Goal: Transaction & Acquisition: Purchase product/service

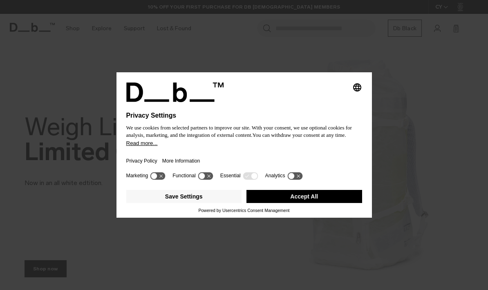
click at [288, 199] on button "Accept All" at bounding box center [305, 196] width 116 height 13
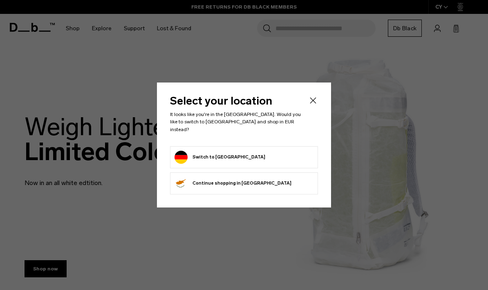
click at [195, 153] on button "Switch to Germany" at bounding box center [220, 157] width 91 height 13
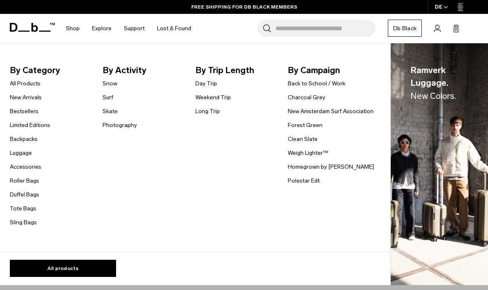
click at [109, 85] on link "Snow" at bounding box center [110, 83] width 15 height 9
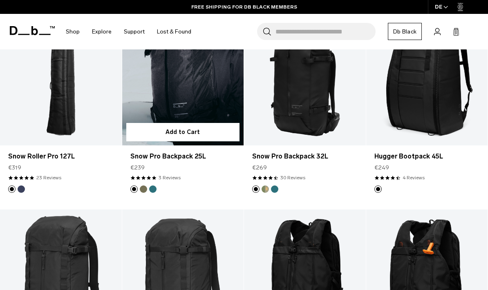
click at [227, 95] on link "Snow Pro Backpack 25L" at bounding box center [183, 77] width 122 height 135
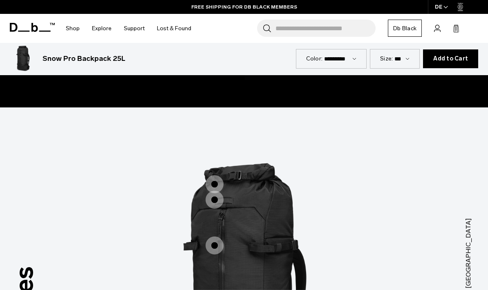
scroll to position [799, 0]
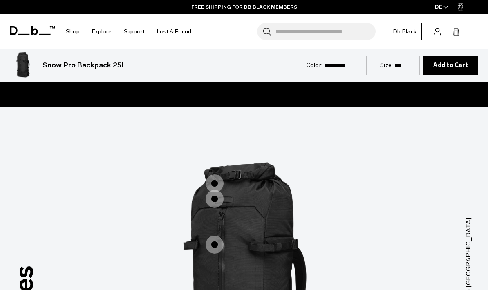
click at [214, 175] on span "1 / 3" at bounding box center [215, 184] width 18 height 18
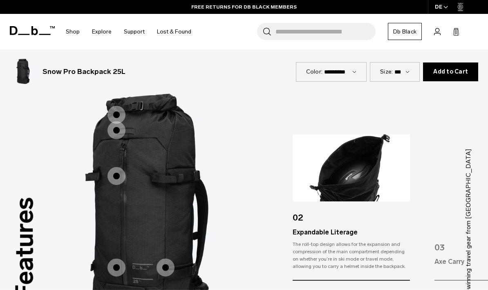
scroll to position [880, 0]
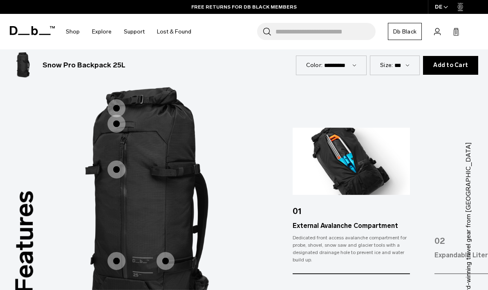
scroll to position [875, 0]
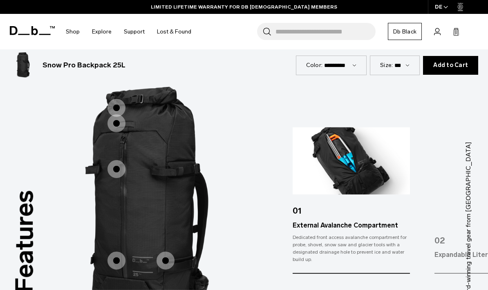
click at [375, 170] on img "1 / 6" at bounding box center [351, 160] width 117 height 67
click at [378, 160] on img "1 / 6" at bounding box center [351, 160] width 117 height 67
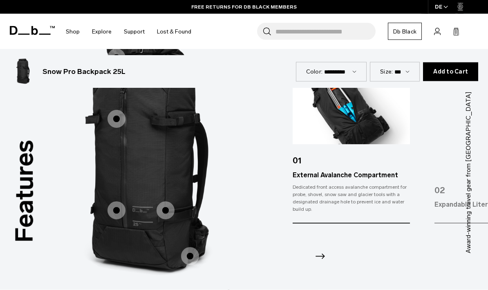
scroll to position [924, 0]
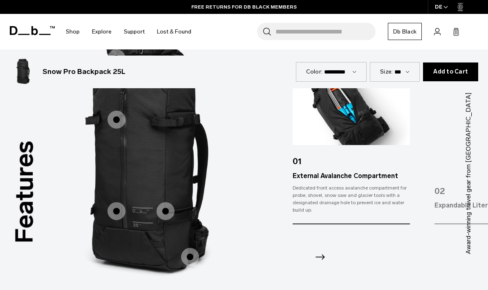
click at [322, 251] on icon "Next slide" at bounding box center [320, 257] width 13 height 13
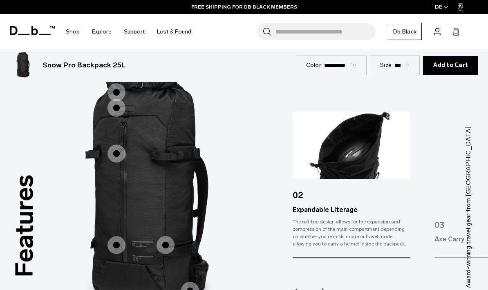
scroll to position [896, 0]
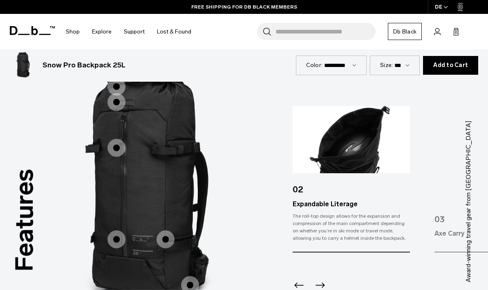
click at [324, 283] on icon "Next slide" at bounding box center [320, 285] width 9 height 5
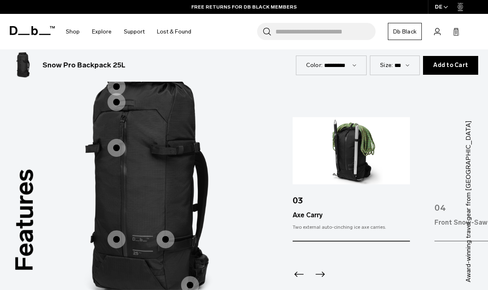
click at [325, 268] on icon "Next slide" at bounding box center [320, 274] width 13 height 13
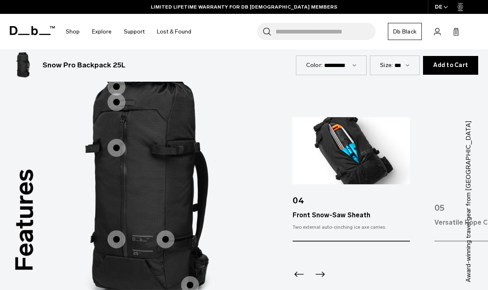
click at [324, 268] on icon "Next slide" at bounding box center [320, 274] width 13 height 13
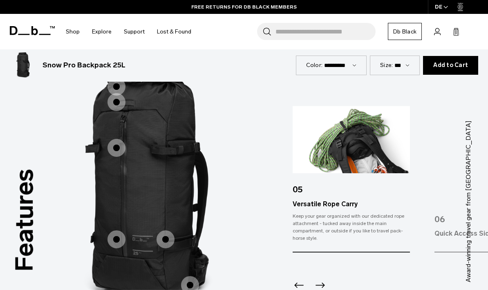
click at [322, 279] on icon "Next slide" at bounding box center [320, 285] width 13 height 13
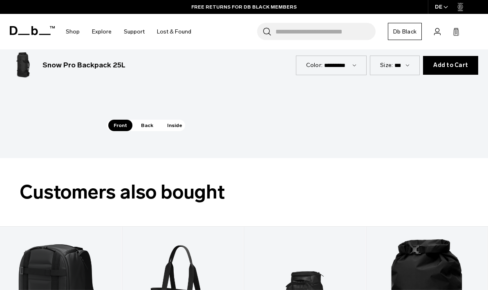
scroll to position [1135, 0]
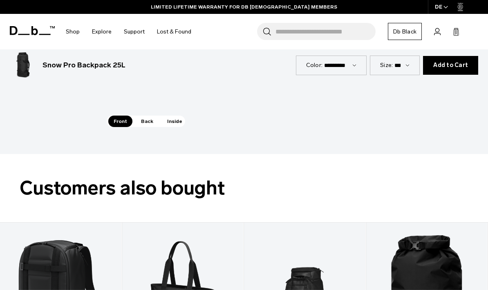
click at [146, 116] on span "Back" at bounding box center [147, 121] width 23 height 11
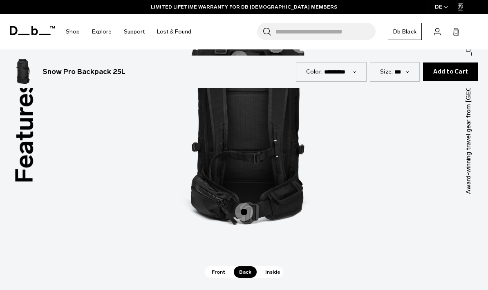
scroll to position [823, 0]
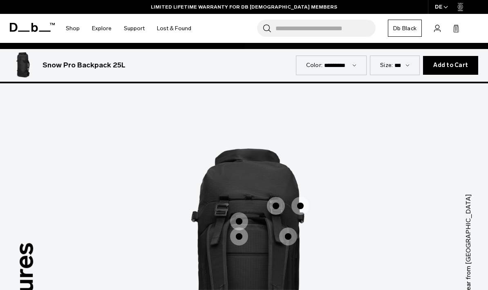
click at [277, 197] on span "2 / 3" at bounding box center [276, 206] width 18 height 18
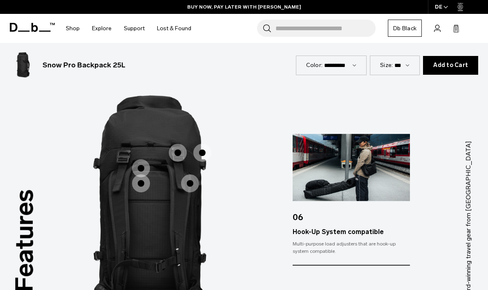
scroll to position [876, 0]
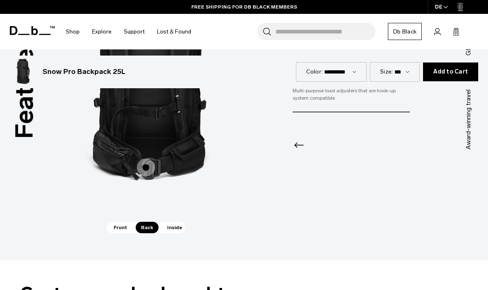
scroll to position [1030, 0]
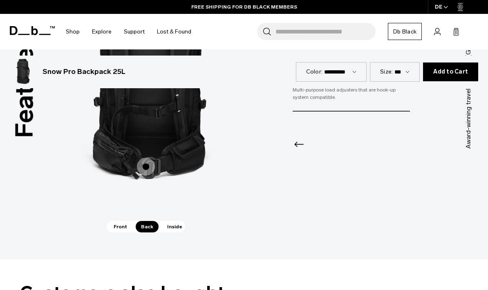
click at [173, 221] on span "Inside" at bounding box center [175, 226] width 26 height 11
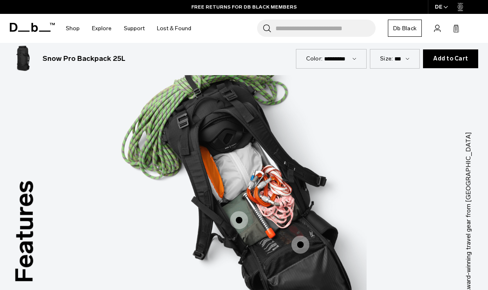
scroll to position [850, 0]
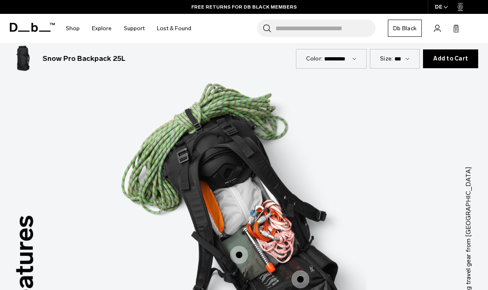
click at [241, 246] on span "3 / 3" at bounding box center [239, 255] width 18 height 18
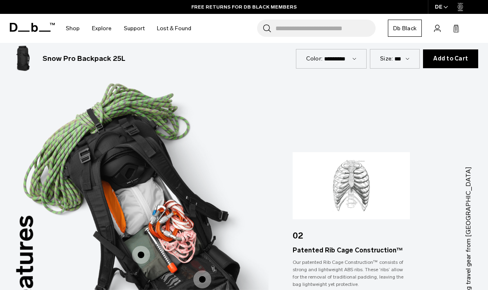
scroll to position [883, 0]
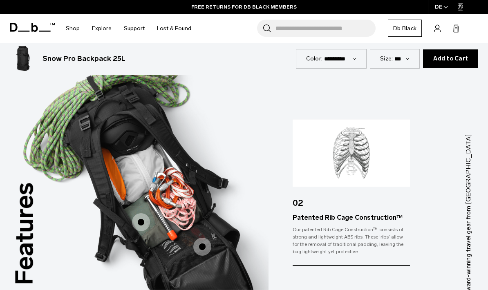
click at [307, 273] on div at bounding box center [351, 289] width 117 height 44
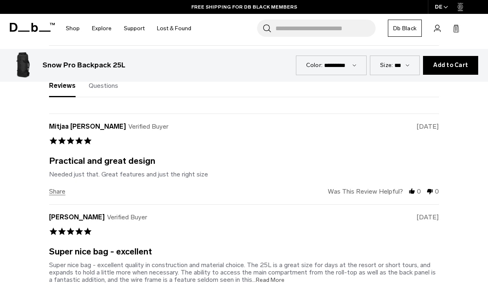
scroll to position [1838, 0]
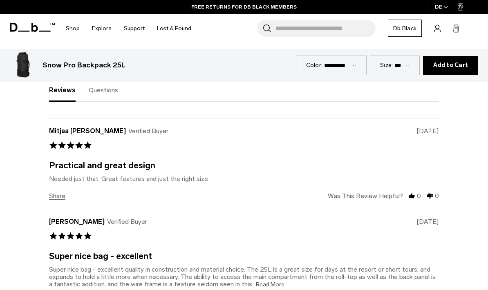
copy h3 "Snow Pro Backpack 25L"
